Goal: Task Accomplishment & Management: Complete application form

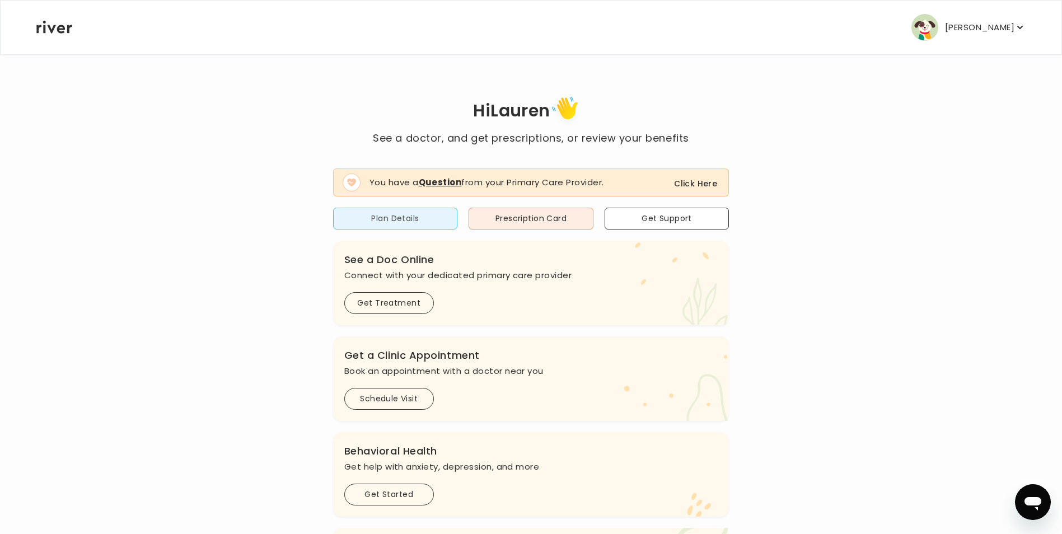
click at [381, 216] on button "Plan Details" at bounding box center [395, 219] width 125 height 22
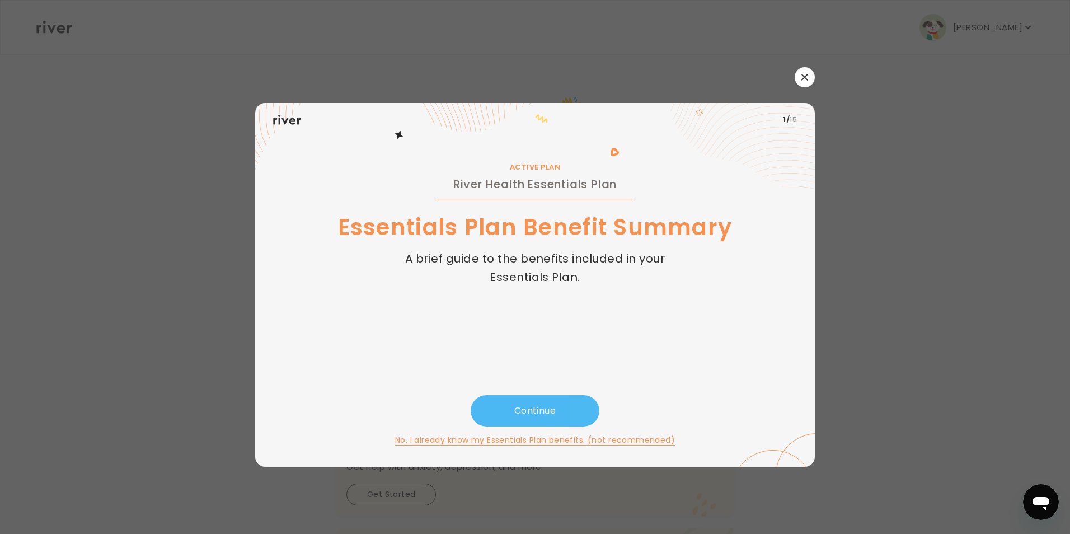
click at [523, 408] on button "Continue" at bounding box center [535, 410] width 129 height 31
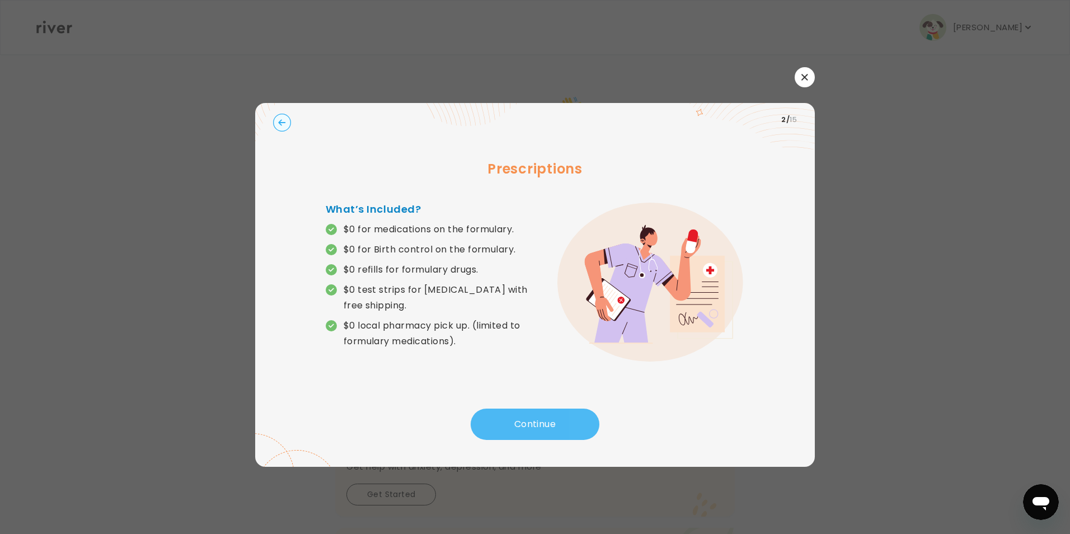
click at [523, 415] on button "Continue" at bounding box center [535, 424] width 129 height 31
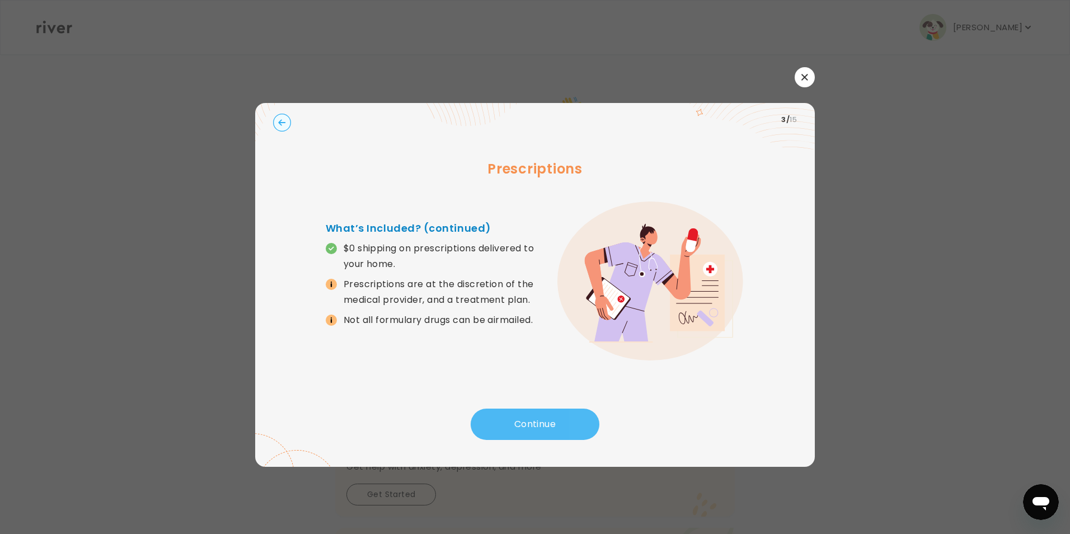
click at [523, 415] on button "Continue" at bounding box center [535, 424] width 129 height 31
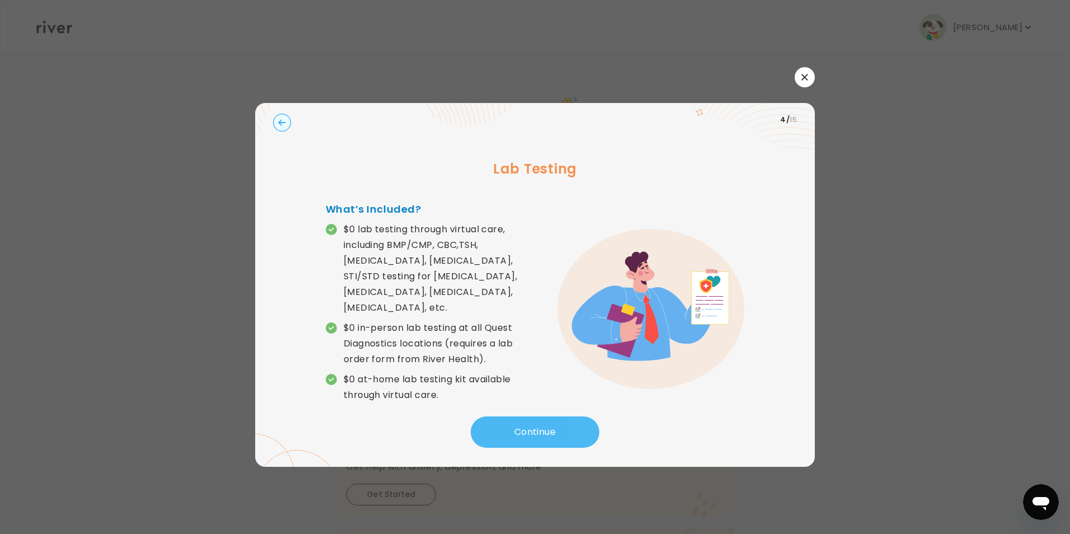
click at [523, 417] on button "Continue" at bounding box center [535, 432] width 129 height 31
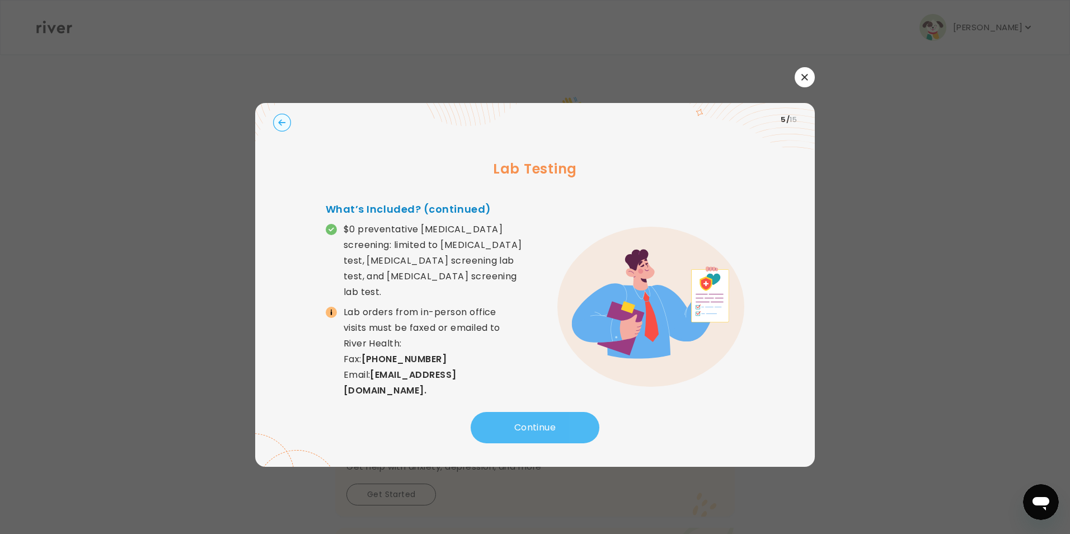
click at [523, 415] on button "Continue" at bounding box center [535, 427] width 129 height 31
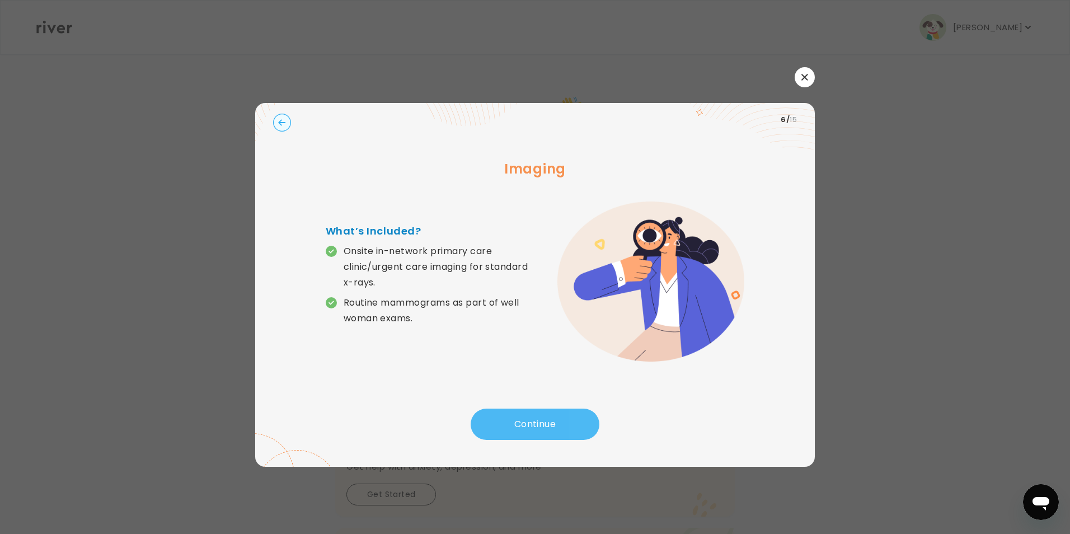
click at [523, 415] on button "Continue" at bounding box center [535, 424] width 129 height 31
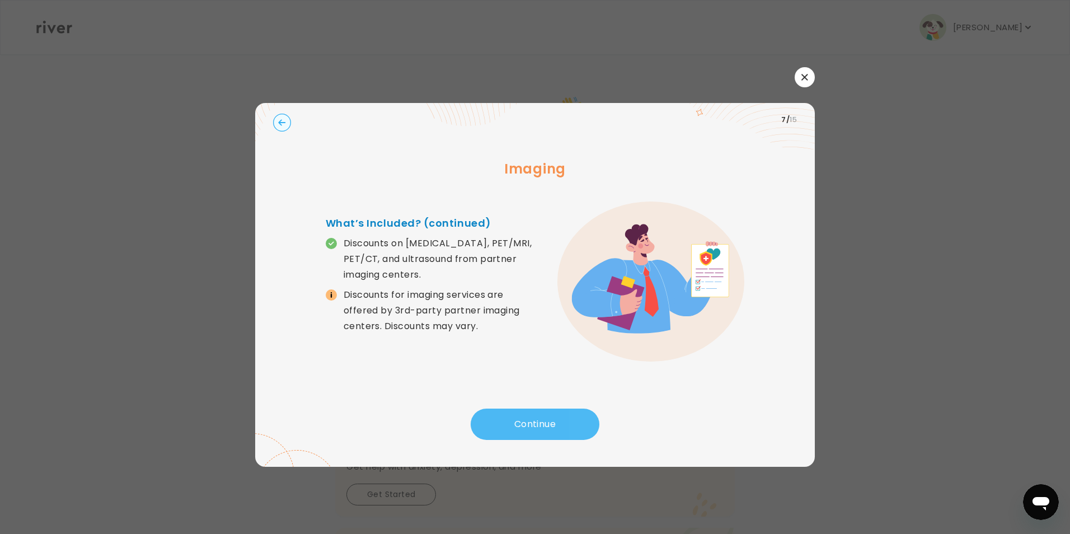
click at [523, 415] on button "Continue" at bounding box center [535, 424] width 129 height 31
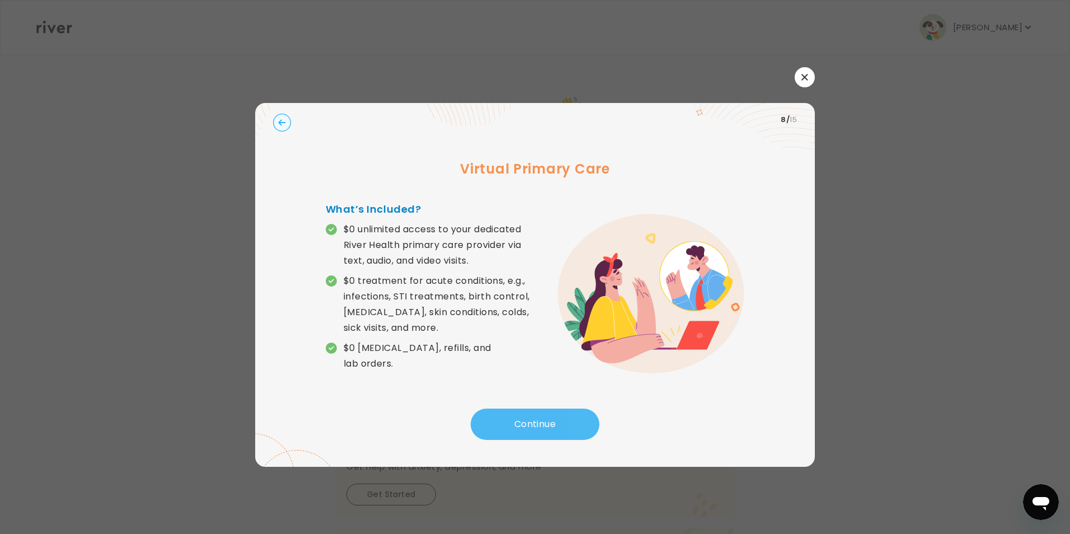
click at [523, 415] on button "Continue" at bounding box center [535, 424] width 129 height 31
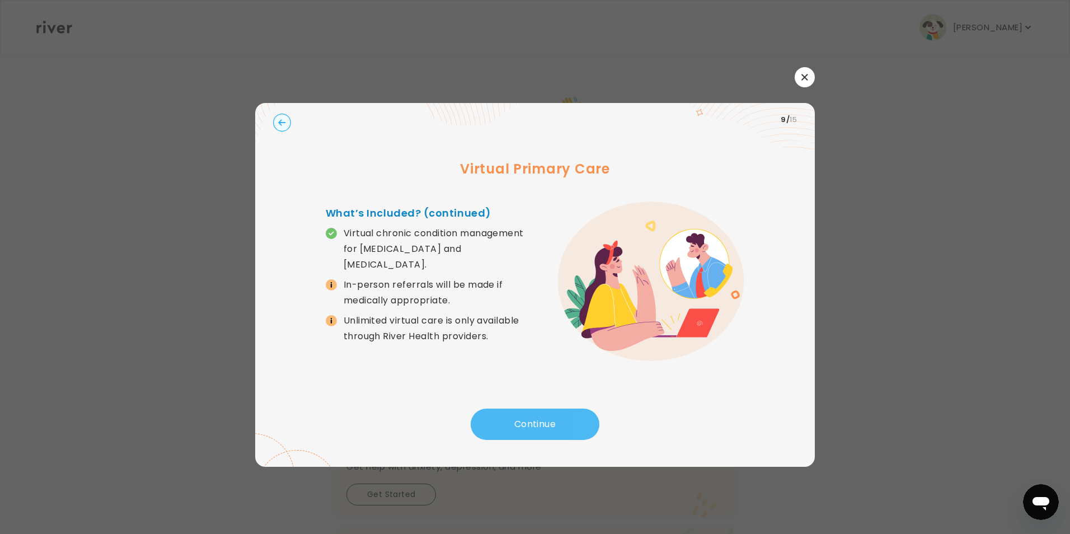
click at [523, 415] on button "Continue" at bounding box center [535, 424] width 129 height 31
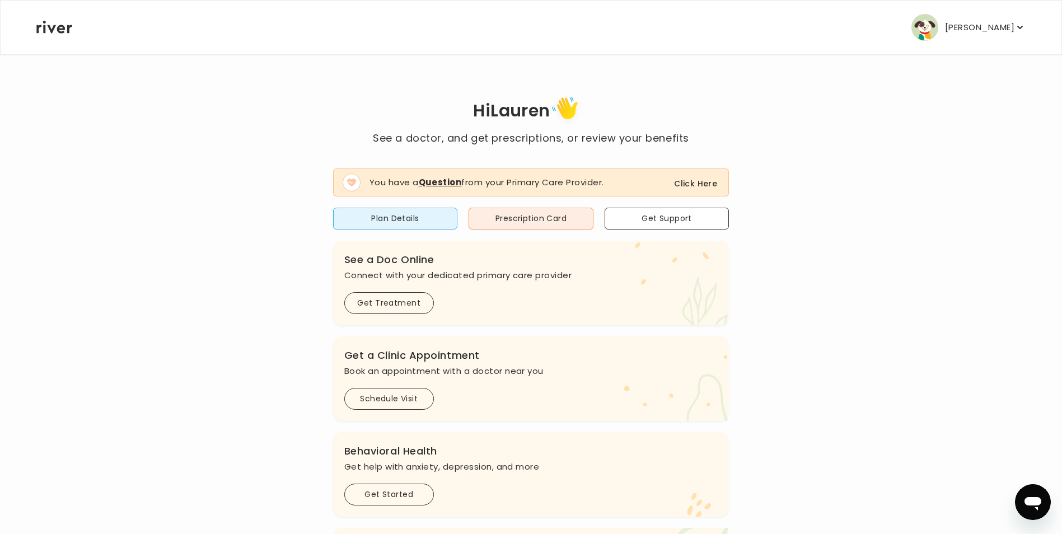
click at [689, 186] on button "Click Here" at bounding box center [695, 183] width 43 height 13
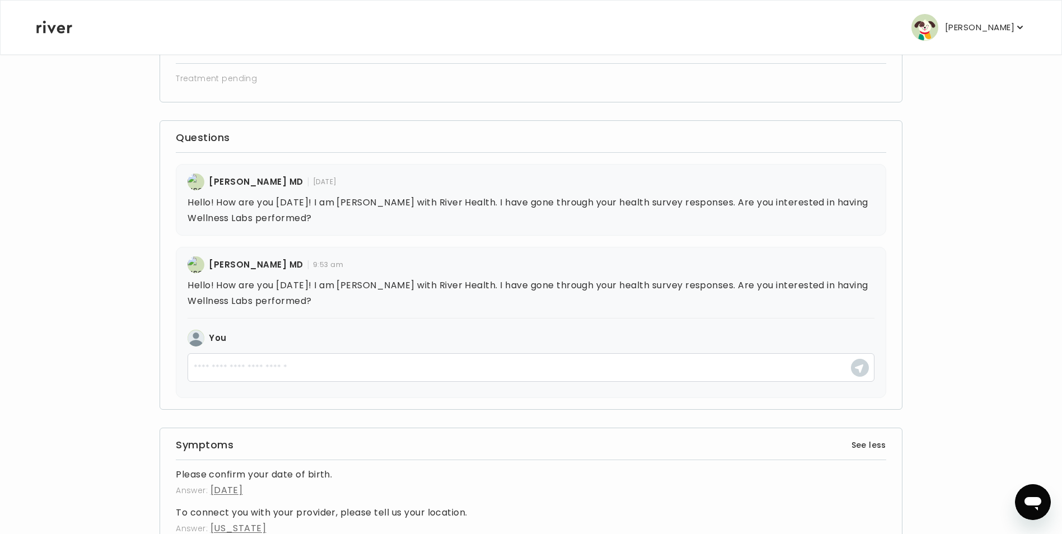
scroll to position [224, 0]
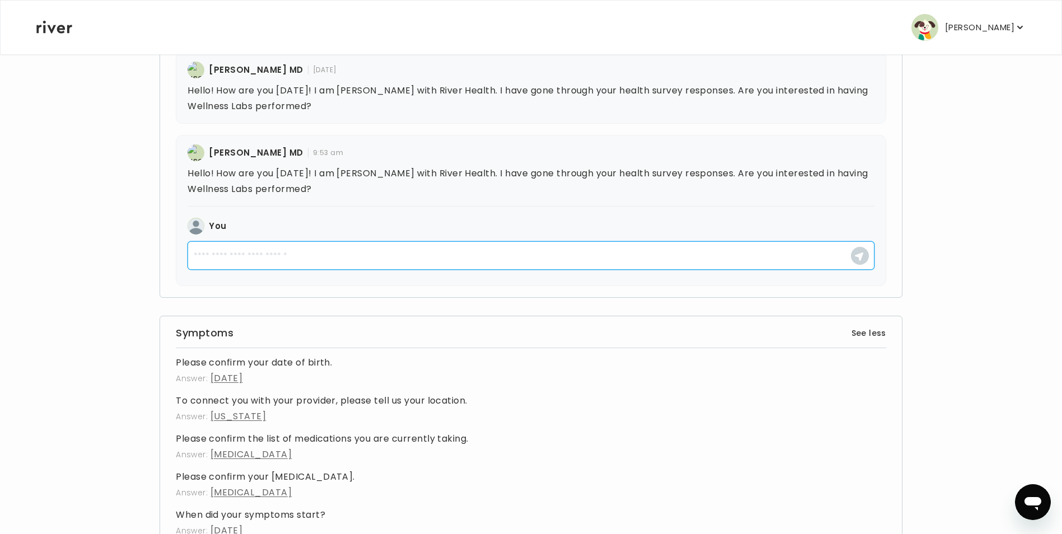
click at [303, 255] on textarea at bounding box center [531, 255] width 687 height 29
type textarea "**********"
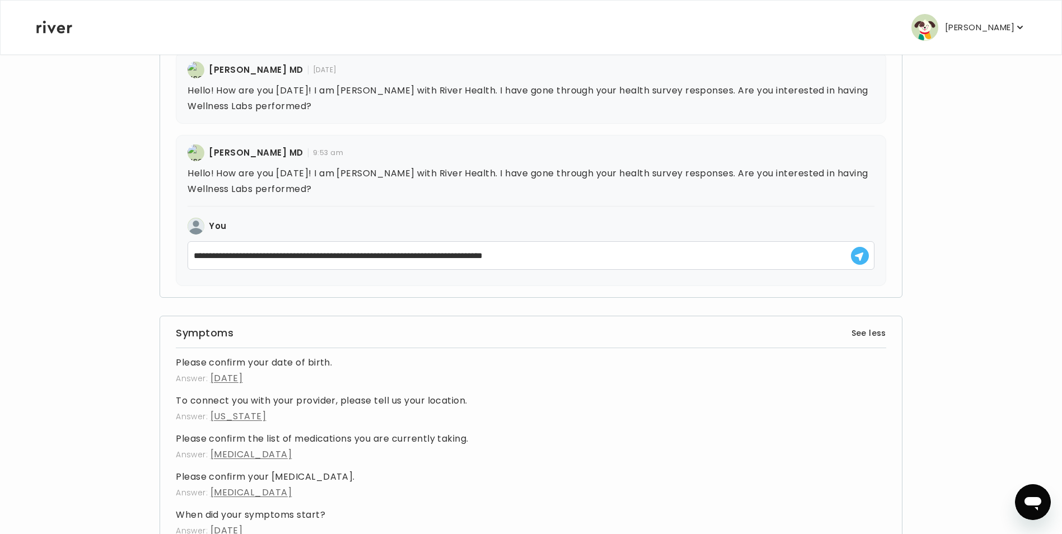
click at [854, 257] on icon "button" at bounding box center [859, 257] width 10 height 10
